Goal: Information Seeking & Learning: Learn about a topic

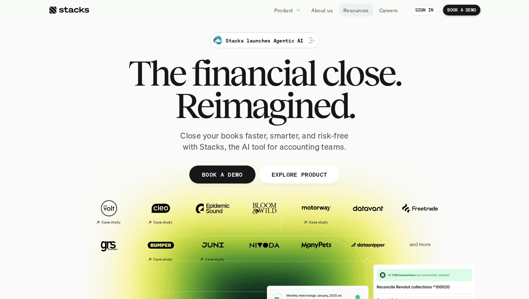
click at [355, 11] on p "Resources" at bounding box center [356, 10] width 26 height 8
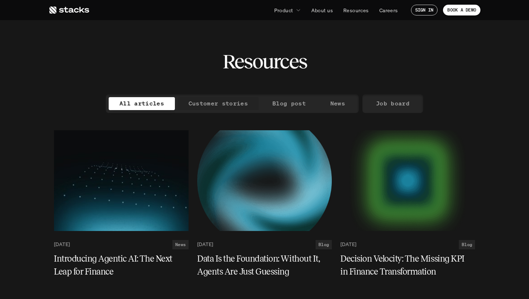
click at [240, 99] on p "Customer stories" at bounding box center [218, 103] width 59 height 10
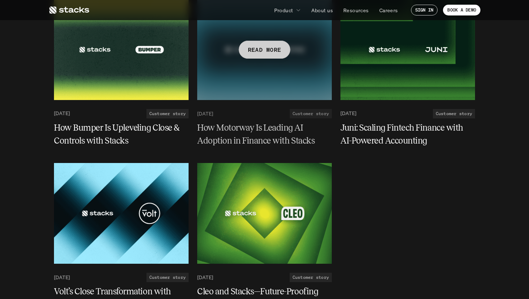
scroll to position [131, 0]
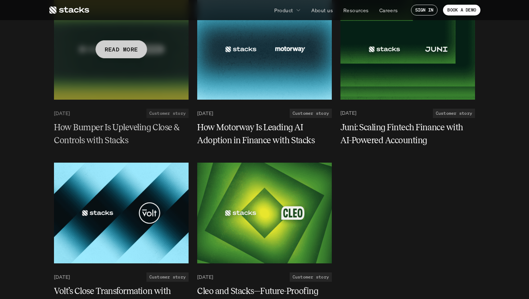
click at [114, 118] on div "[DATE] Customer story How Bumper Is Upleveling Close & Controls with Stacks" at bounding box center [121, 127] width 135 height 53
click at [141, 91] on div at bounding box center [121, 49] width 135 height 101
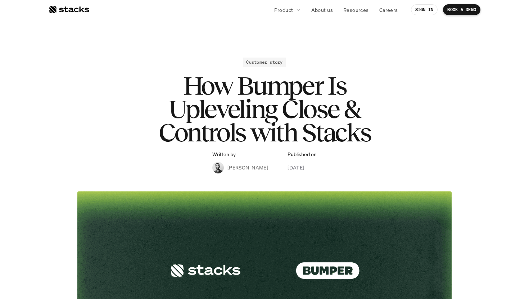
drag, startPoint x: 228, startPoint y: 167, endPoint x: 306, endPoint y: 167, distance: 77.7
click at [306, 167] on div "Written by [PERSON_NAME] Published on [DATE]" at bounding box center [264, 163] width 104 height 22
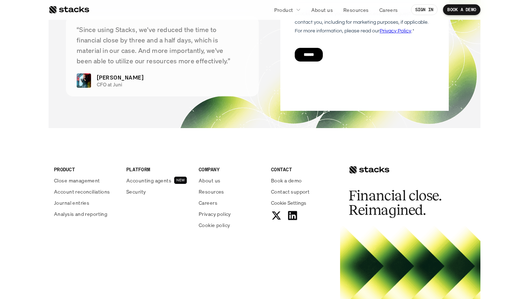
scroll to position [1716, 0]
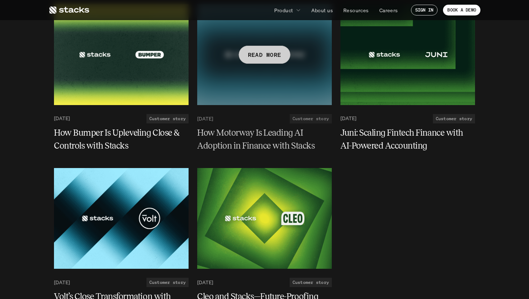
scroll to position [142, 0]
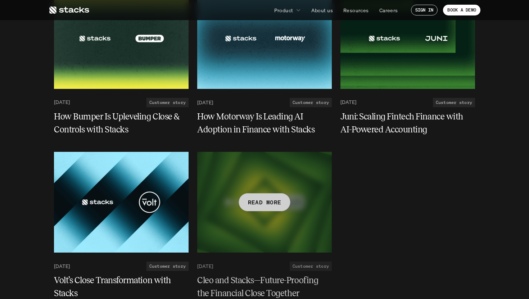
click at [299, 224] on div at bounding box center [264, 202] width 135 height 101
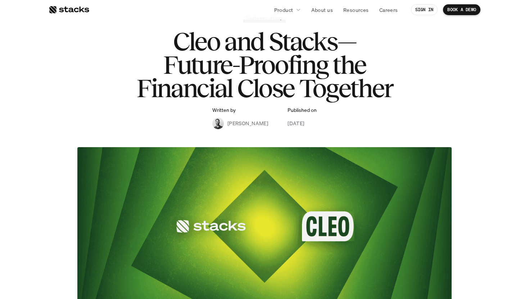
scroll to position [53, 0]
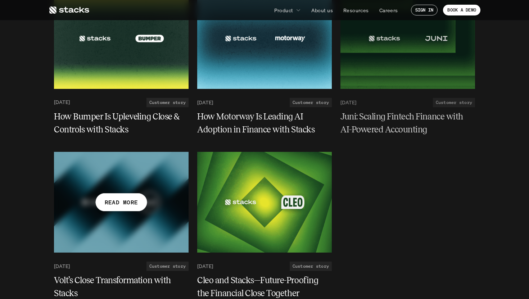
click at [62, 219] on div at bounding box center [121, 202] width 135 height 101
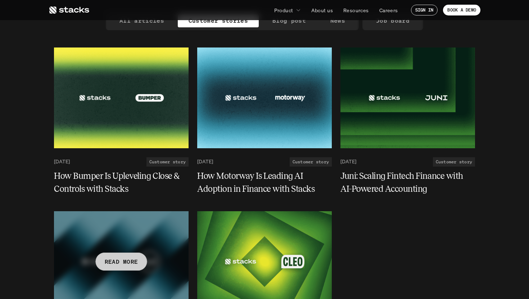
scroll to position [82, 0]
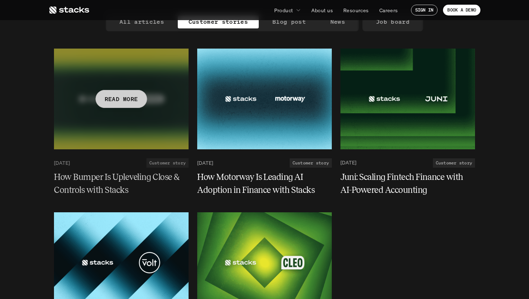
click at [173, 119] on div at bounding box center [121, 99] width 135 height 101
